Goal: Information Seeking & Learning: Learn about a topic

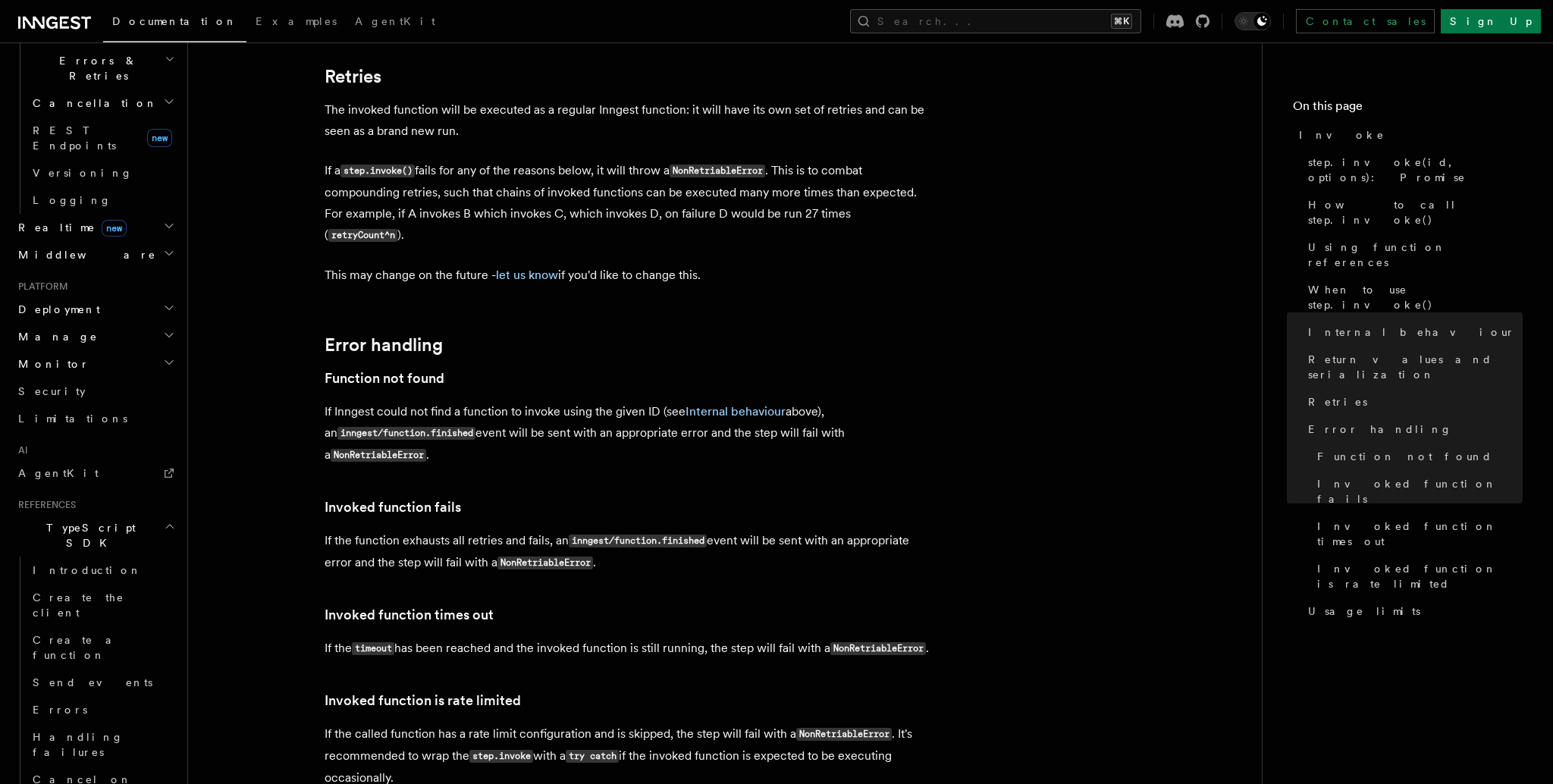
scroll to position [593, 0]
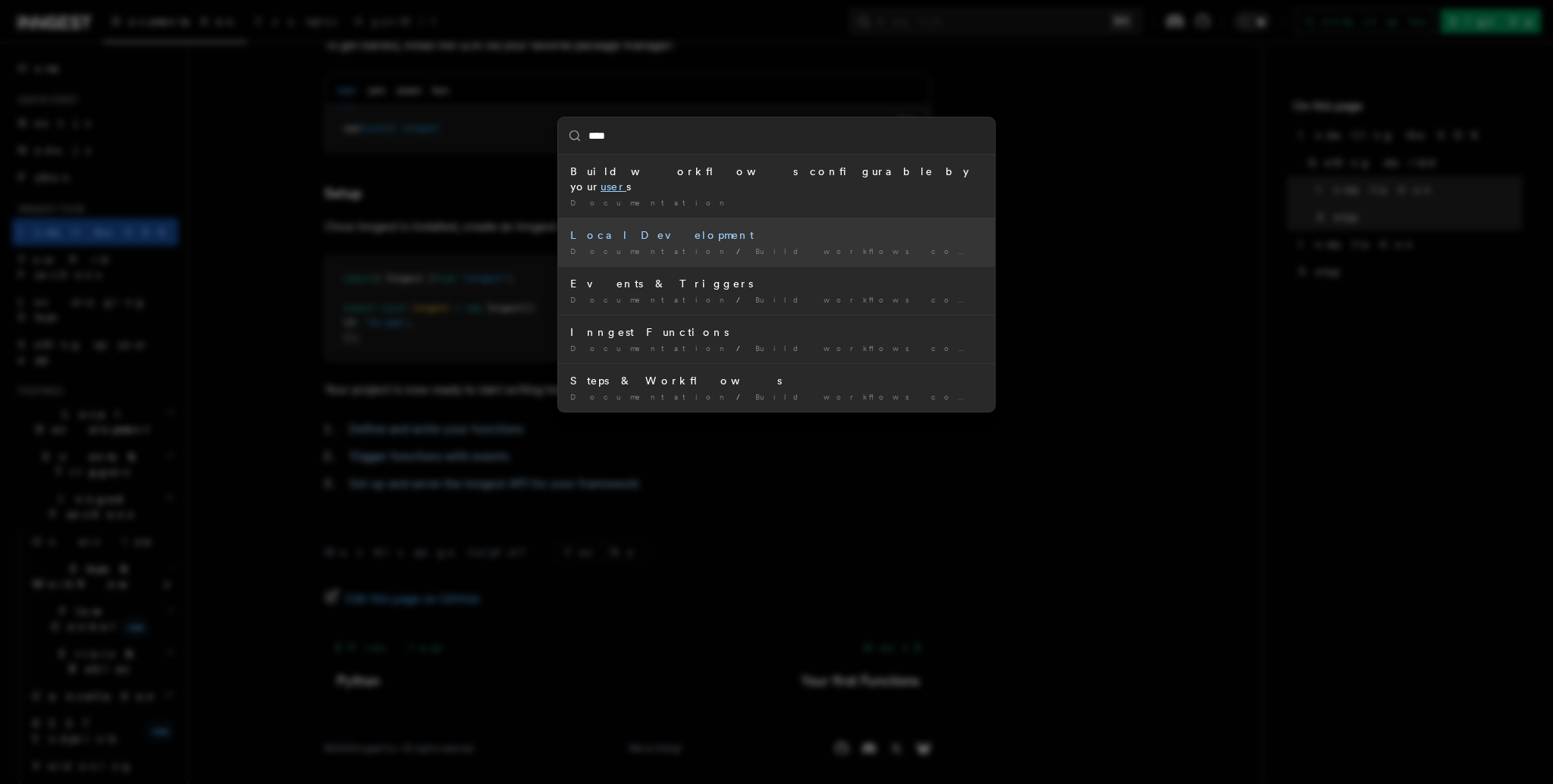
type input "****"
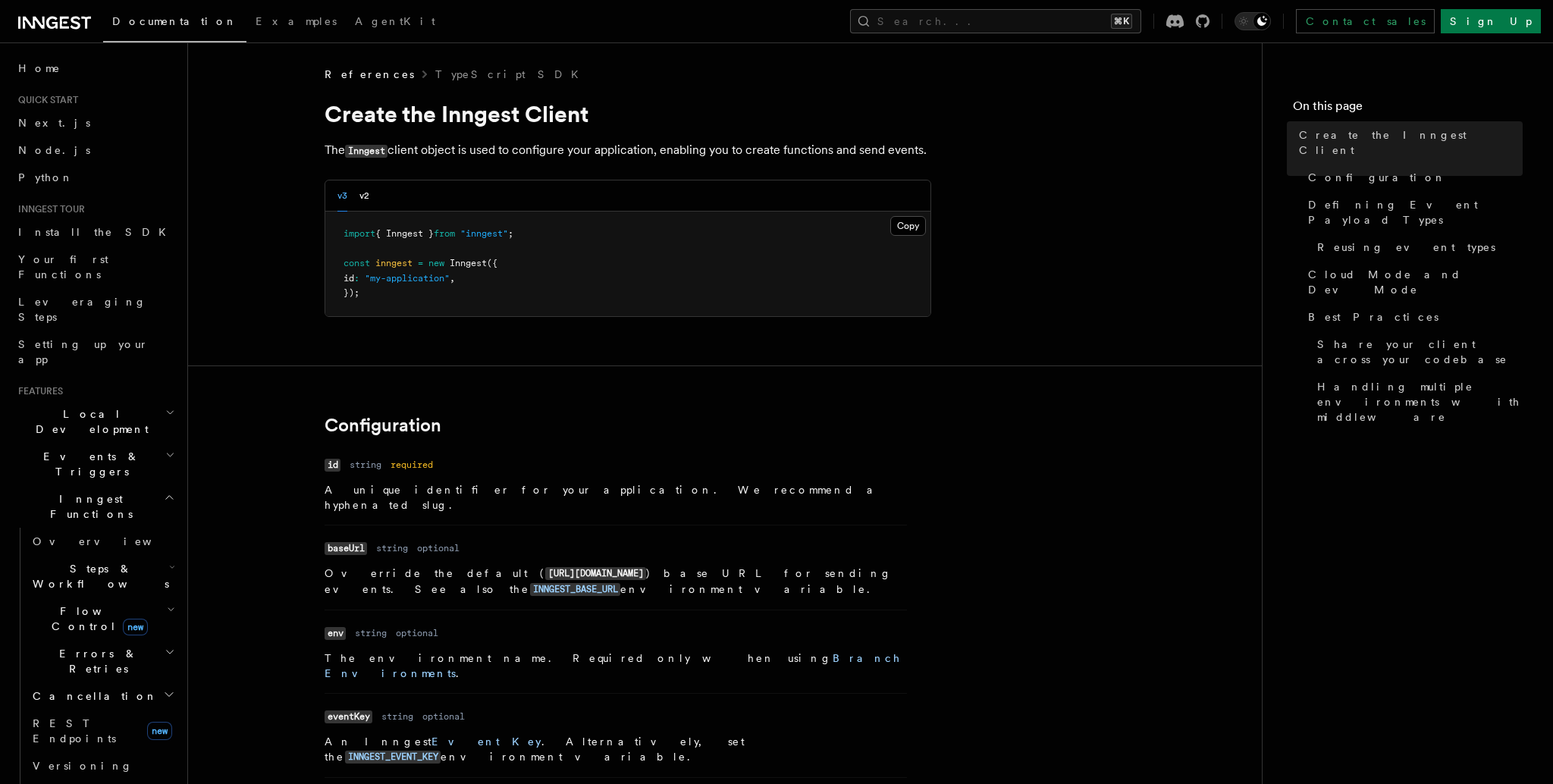
click at [126, 442] on h2 "Events & Triggers" at bounding box center [95, 464] width 166 height 43
click at [96, 586] on span "Event payload format" at bounding box center [103, 600] width 142 height 27
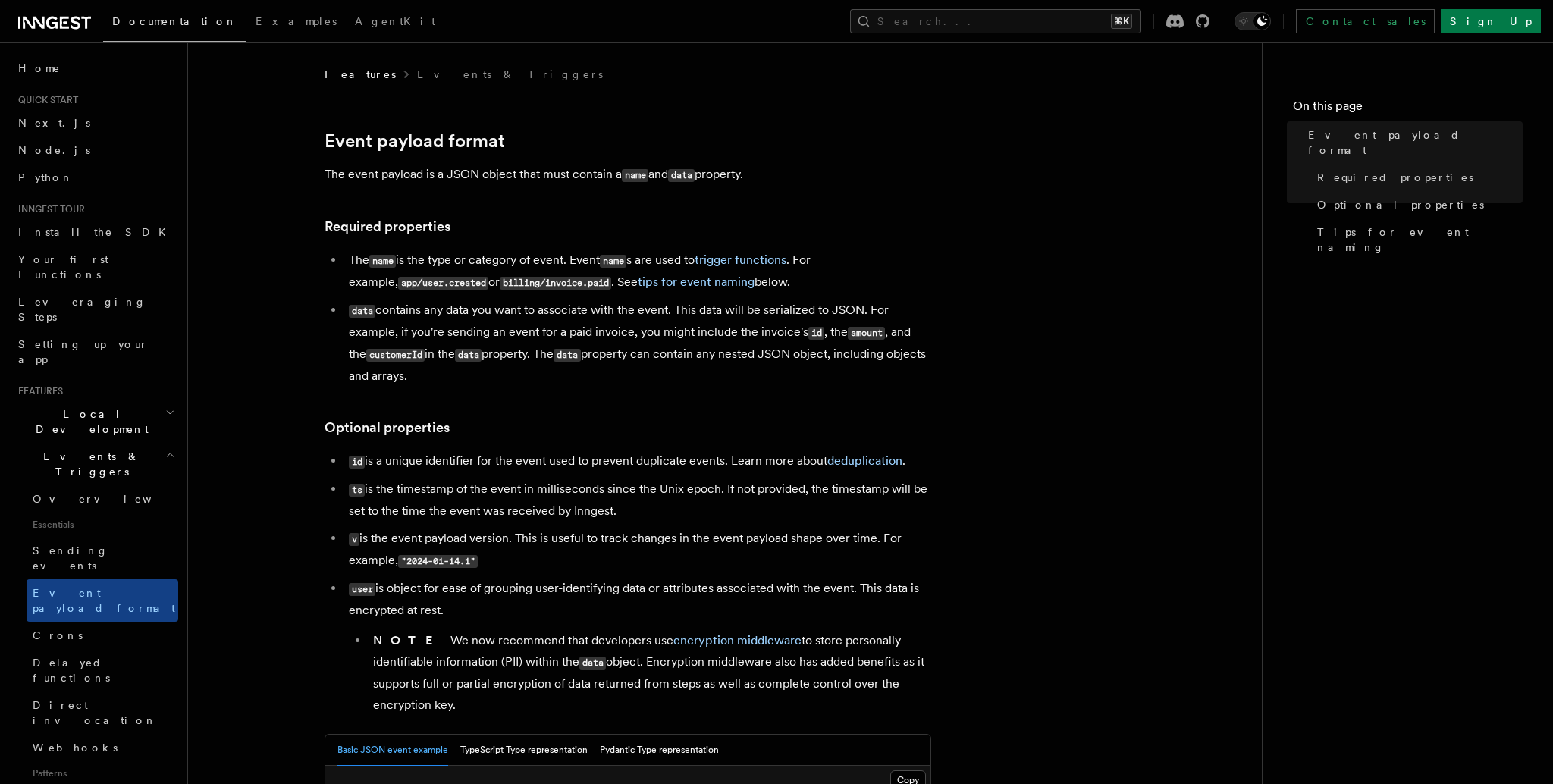
click at [848, 476] on ul "id is a unique identifier for the event used to prevent duplicate events. Learn…" at bounding box center [628, 582] width 607 height 265
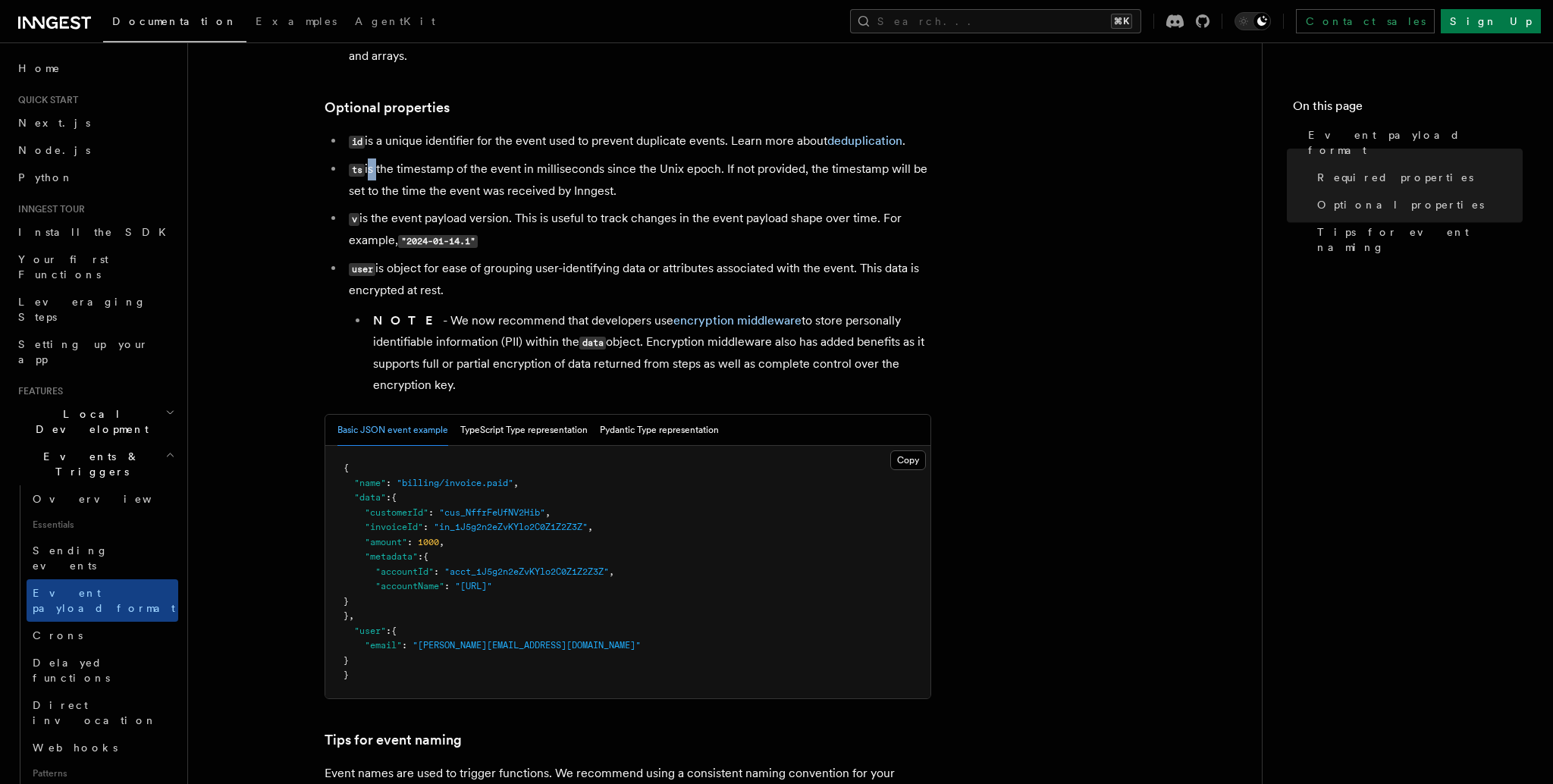
scroll to position [323, 0]
click at [690, 315] on link "encryption middleware" at bounding box center [737, 317] width 128 height 14
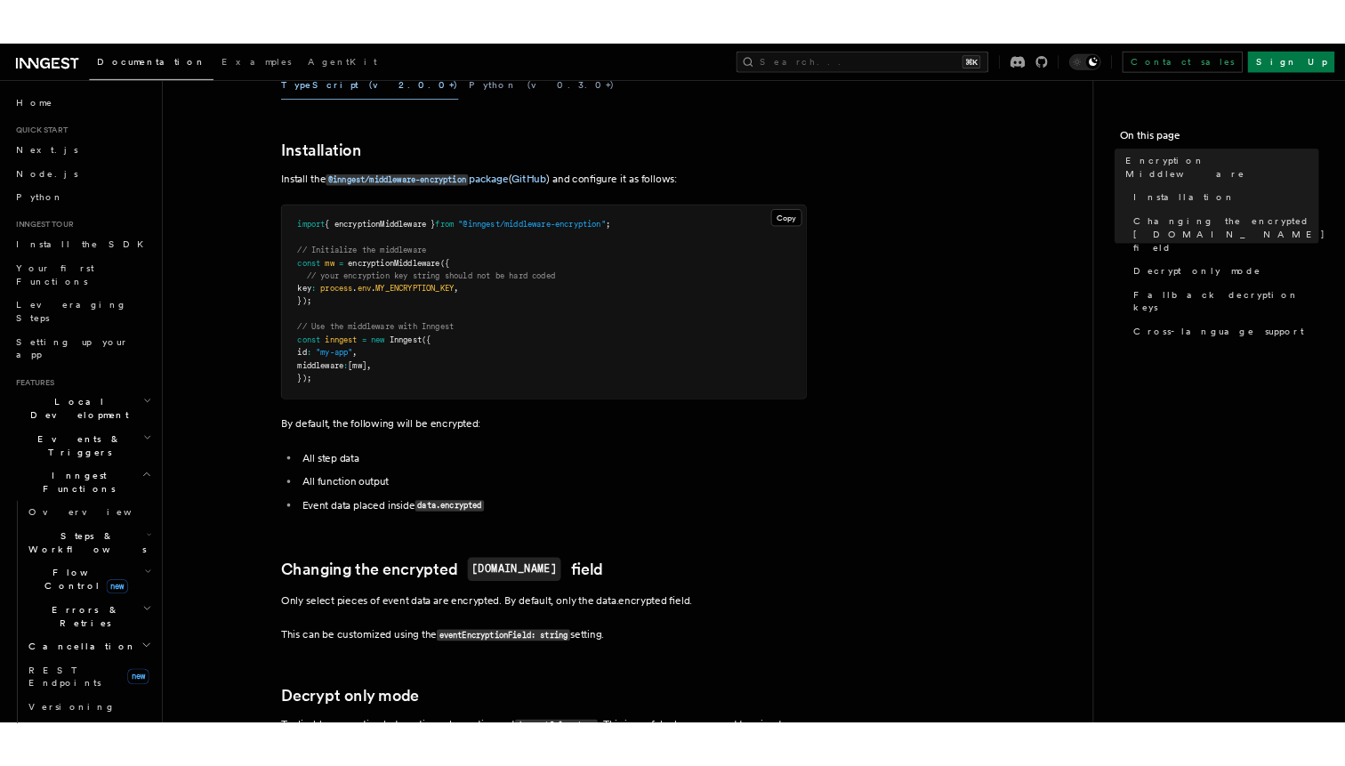
scroll to position [237, 0]
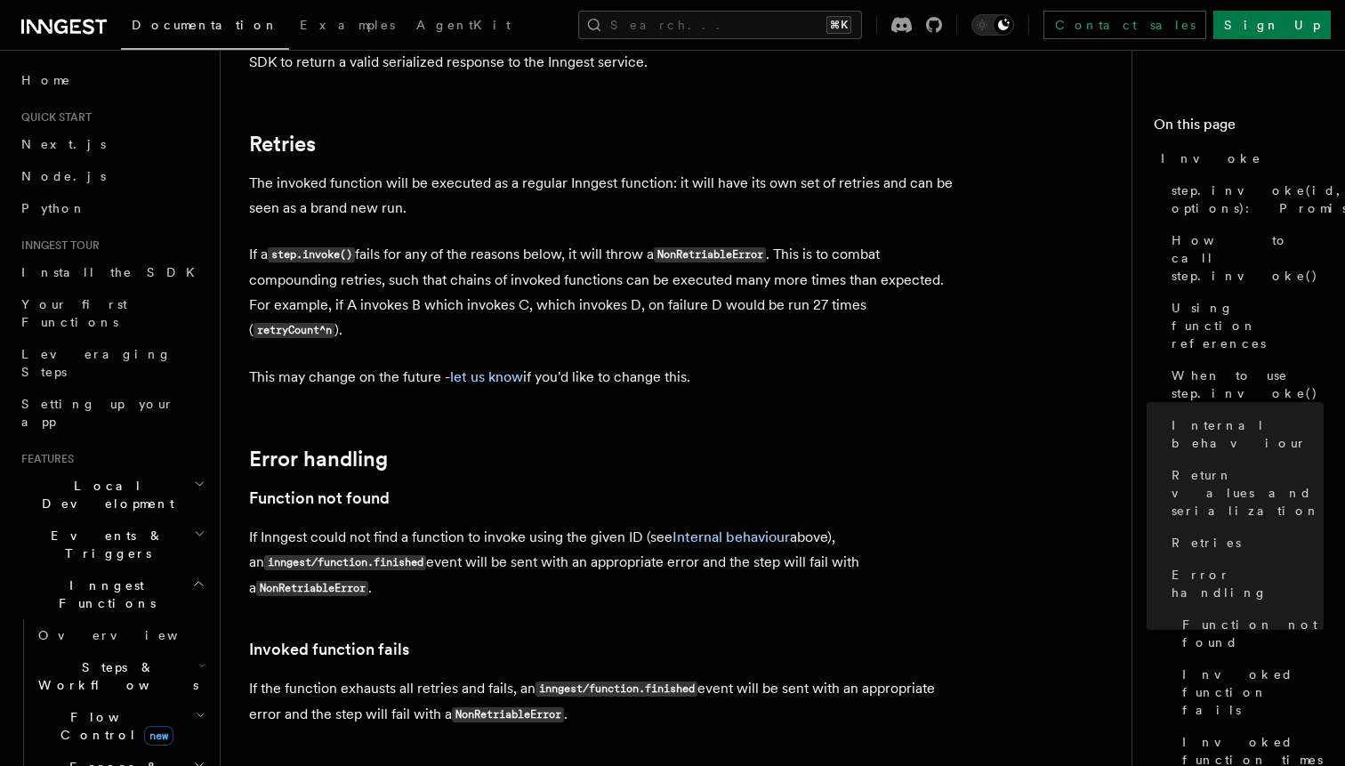
scroll to position [388, 0]
